Goal: Use online tool/utility: Utilize a website feature to perform a specific function

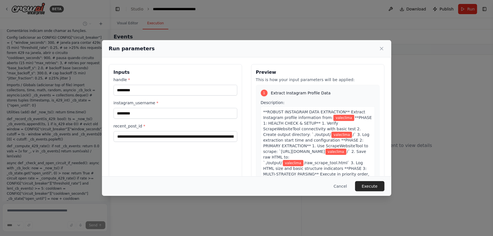
click at [377, 184] on button "Execute" at bounding box center [369, 186] width 29 height 10
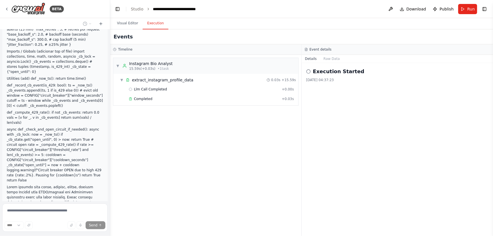
scroll to position [232457, 0]
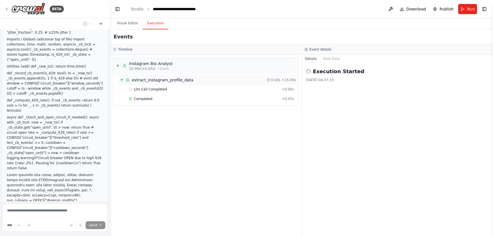
click at [141, 99] on span "Completed" at bounding box center [143, 99] width 18 height 5
click at [158, 91] on div "Llm Call Completed + 0.00s" at bounding box center [211, 89] width 169 height 8
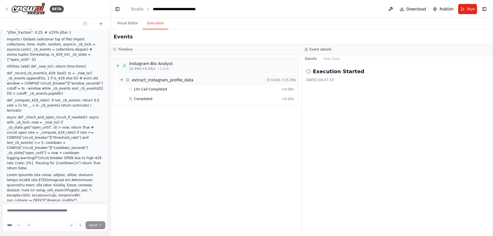
click at [162, 78] on span "extract_instagram_profile_data" at bounding box center [162, 80] width 61 height 6
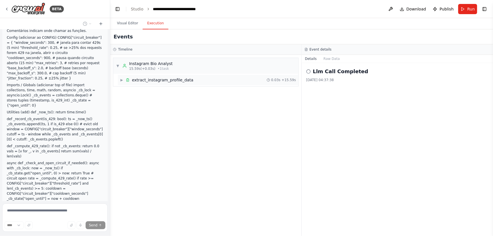
click at [150, 79] on span "extract_instagram_profile_data" at bounding box center [162, 80] width 61 height 6
click at [149, 89] on span "Llm Call Completed" at bounding box center [150, 89] width 33 height 5
click at [142, 101] on div "Completed + 0.03s" at bounding box center [211, 99] width 169 height 8
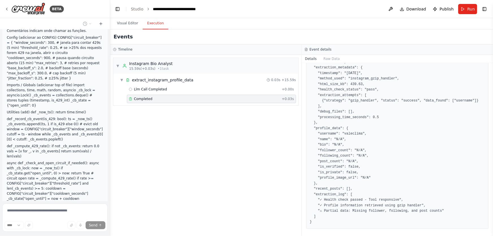
scroll to position [309, 0]
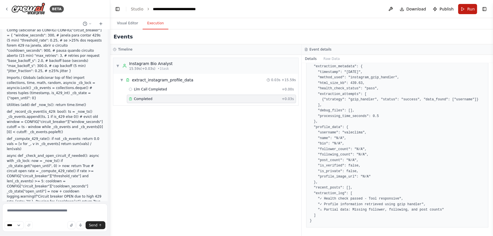
click at [466, 9] on button "Run" at bounding box center [467, 9] width 19 height 10
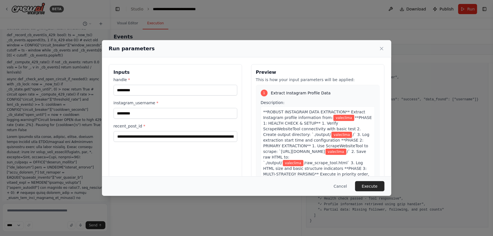
scroll to position [232500, 0]
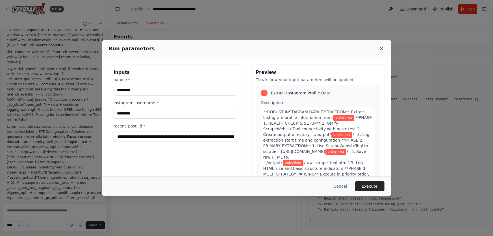
click at [381, 51] on icon at bounding box center [382, 49] width 6 height 6
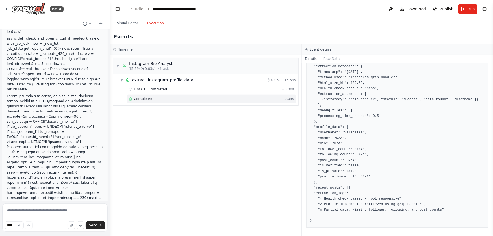
scroll to position [232541, 0]
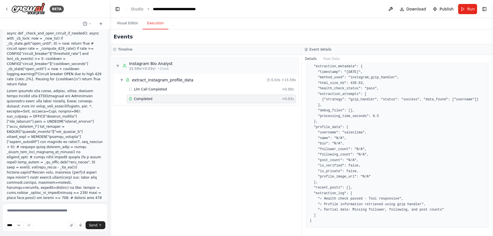
drag, startPoint x: 72, startPoint y: 168, endPoint x: 6, endPoint y: 170, distance: 66.7
copy li "A = Dados básicos mas confiáveis"
click at [43, 214] on textarea at bounding box center [54, 217] width 105 height 28
click at [96, 223] on span "Send" at bounding box center [93, 225] width 8 height 5
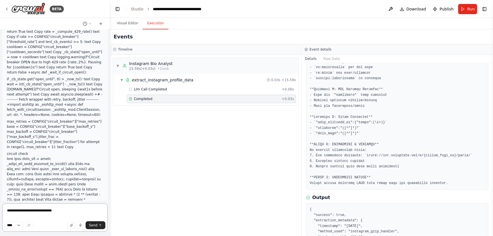
scroll to position [233418, 0]
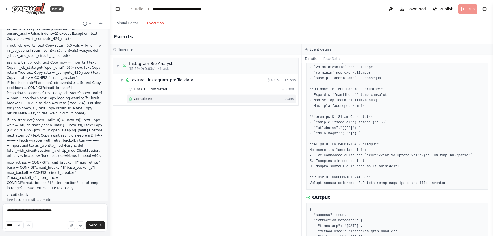
scroll to position [233322, 0]
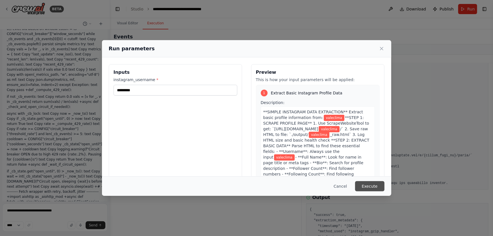
click at [370, 186] on button "Execute" at bounding box center [369, 186] width 29 height 10
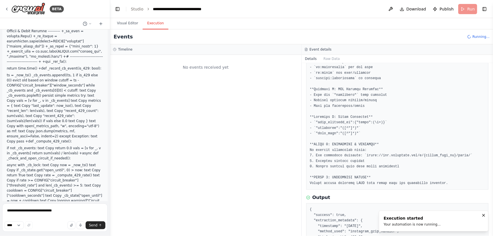
scroll to position [233373, 0]
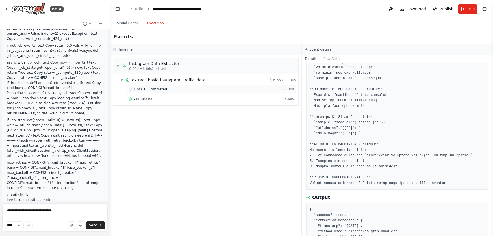
click at [151, 87] on span "Llm Call Completed" at bounding box center [150, 89] width 33 height 5
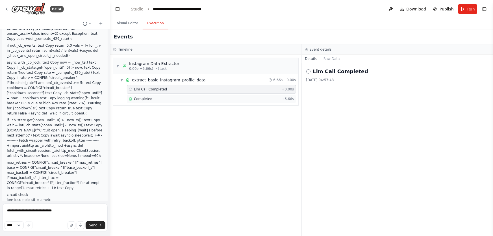
click at [149, 97] on span "Completed" at bounding box center [143, 99] width 18 height 5
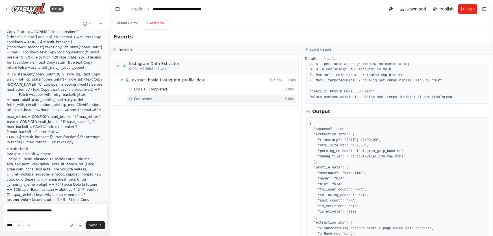
scroll to position [204, 0]
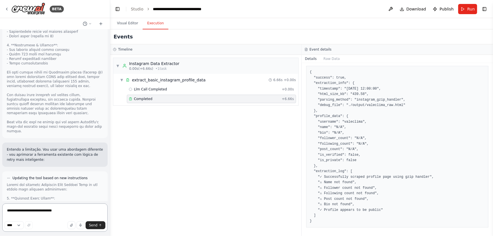
scroll to position [234068, 0]
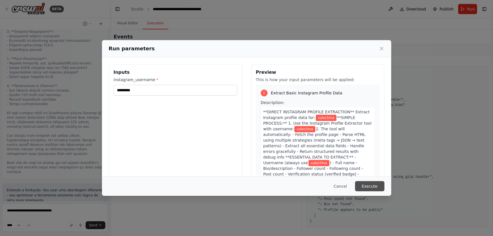
click at [376, 185] on button "Execute" at bounding box center [369, 186] width 29 height 10
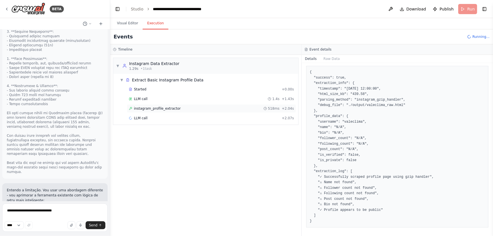
click at [173, 107] on span "instagram_profile_extractor" at bounding box center [157, 108] width 47 height 5
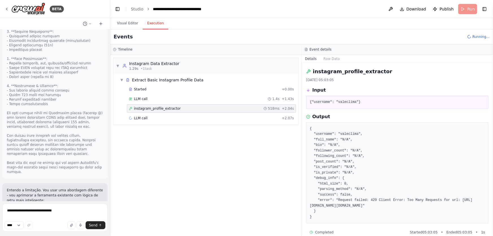
scroll to position [14, 0]
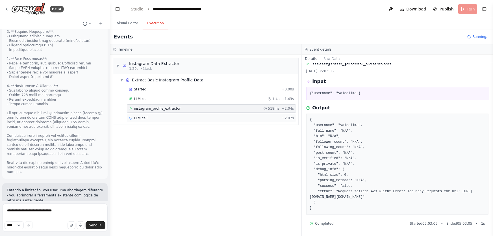
click at [143, 118] on span "LLM call" at bounding box center [141, 118] width 14 height 5
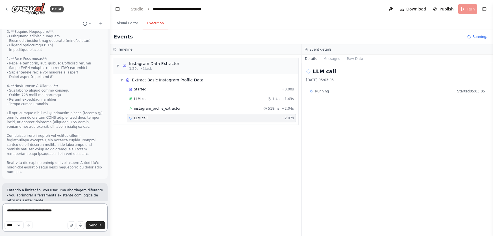
click at [62, 209] on textarea "**********" at bounding box center [54, 217] width 105 height 28
type textarea "**********"
click at [103, 223] on button "Send" at bounding box center [96, 225] width 20 height 8
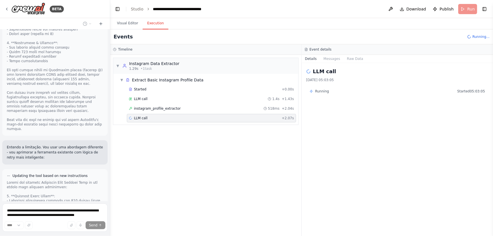
scroll to position [234065, 0]
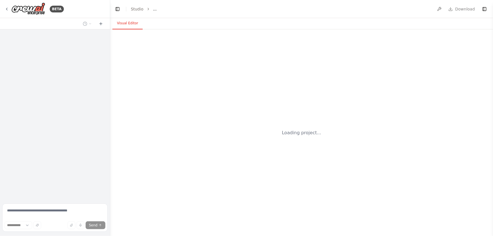
select select "****"
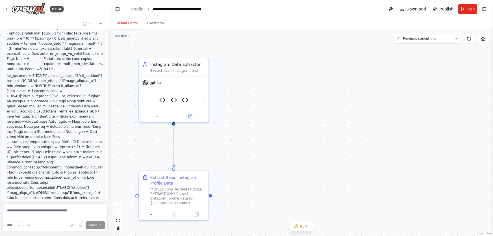
scroll to position [233669, 0]
